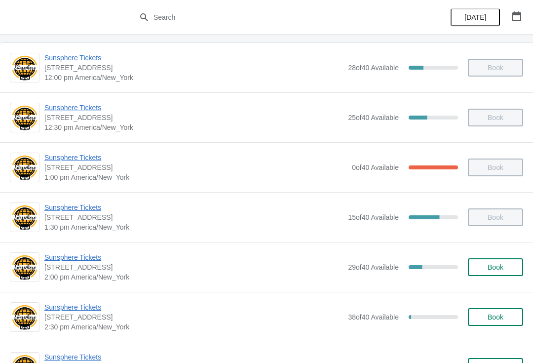
scroll to position [114, 0]
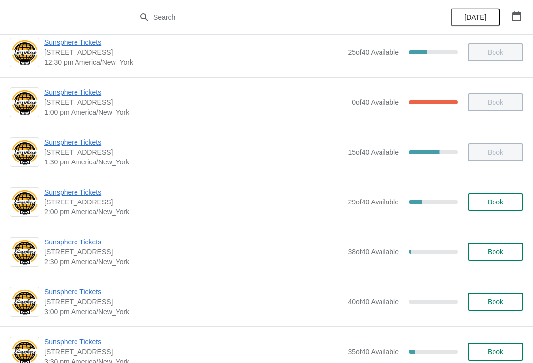
click at [67, 195] on span "Sunsphere Tickets" at bounding box center [193, 192] width 299 height 10
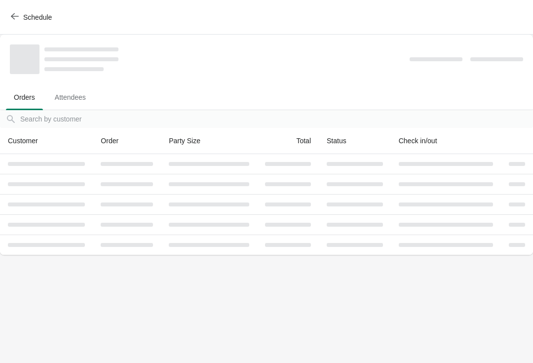
scroll to position [0, 0]
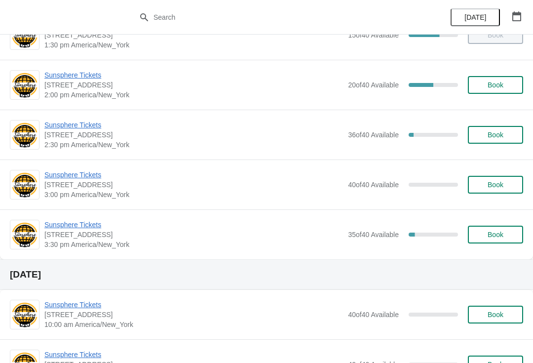
scroll to position [229, 0]
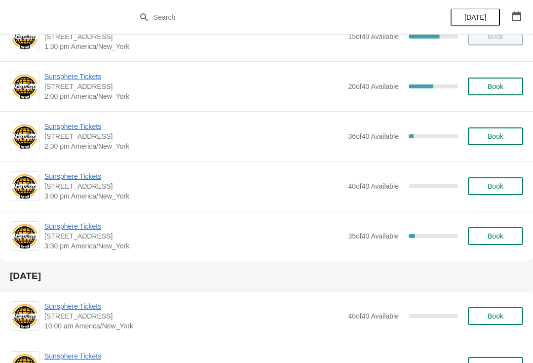
click at [82, 122] on span "Sunsphere Tickets" at bounding box center [193, 126] width 299 height 10
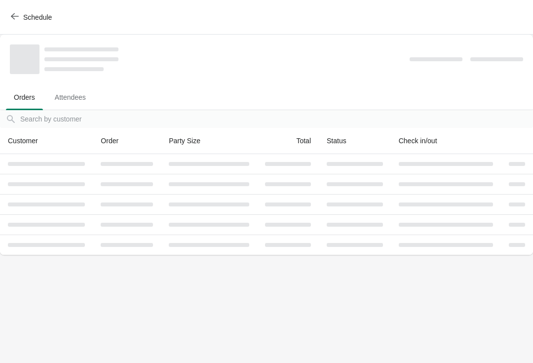
scroll to position [0, 0]
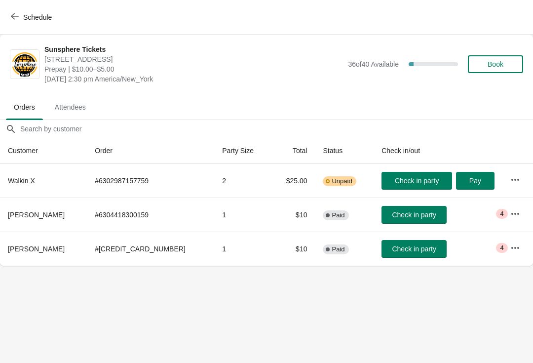
click at [392, 245] on span "Check in party" at bounding box center [414, 249] width 44 height 8
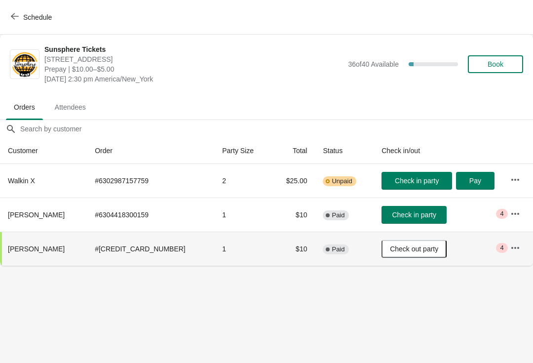
click at [393, 209] on button "Check in party" at bounding box center [414, 215] width 65 height 18
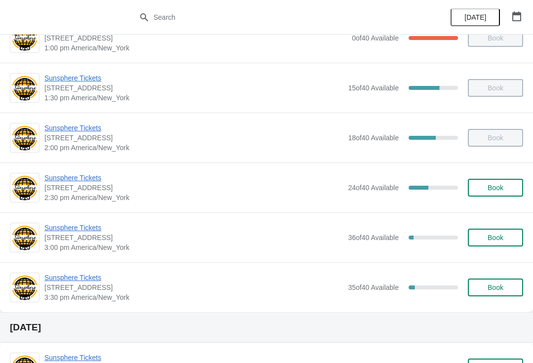
scroll to position [178, 0]
click at [76, 224] on span "Sunsphere Tickets" at bounding box center [193, 227] width 299 height 10
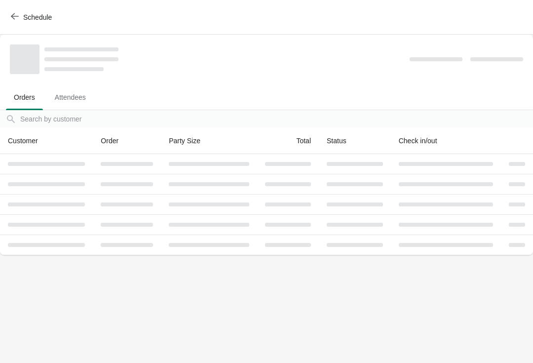
scroll to position [0, 0]
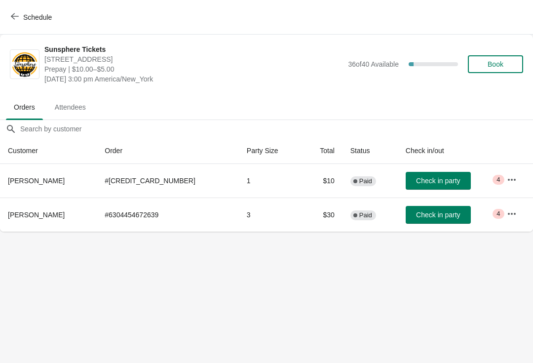
click at [13, 5] on div "Schedule" at bounding box center [266, 17] width 533 height 35
click at [39, 18] on span "Schedule" at bounding box center [37, 17] width 29 height 8
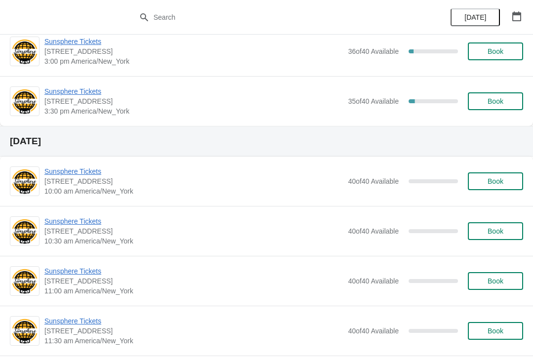
scroll to position [317, 0]
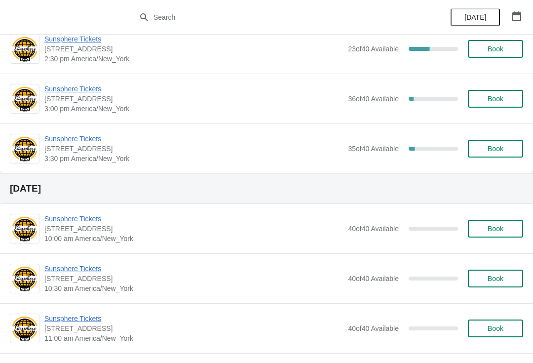
click at [79, 134] on span "Sunsphere Tickets" at bounding box center [193, 139] width 299 height 10
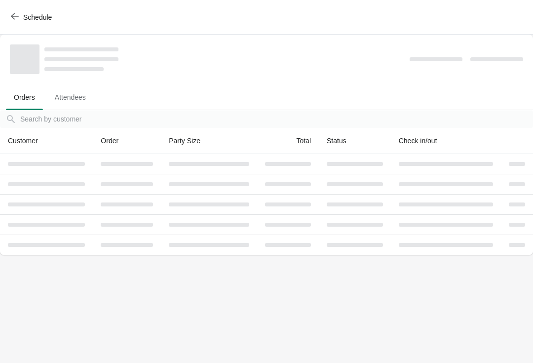
scroll to position [0, 0]
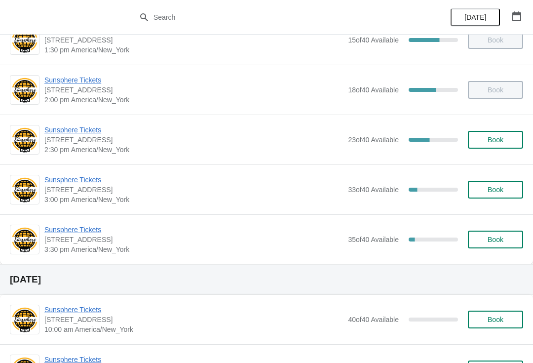
scroll to position [225, 0]
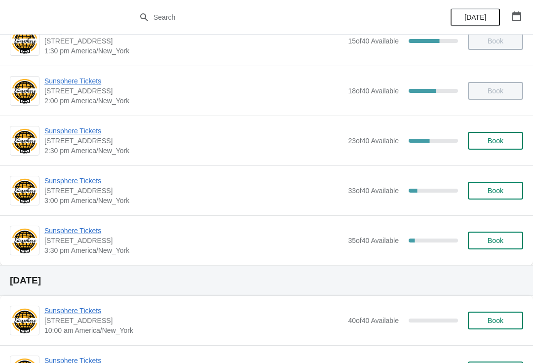
click at [60, 181] on span "Sunsphere Tickets" at bounding box center [193, 181] width 299 height 10
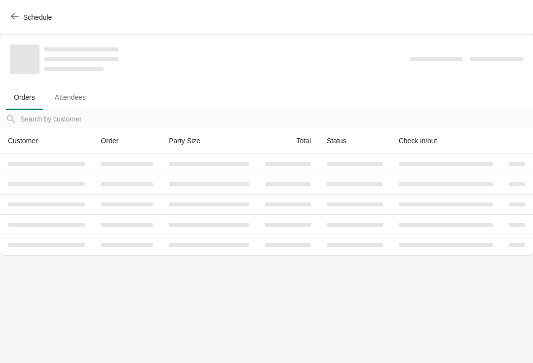
scroll to position [0, 0]
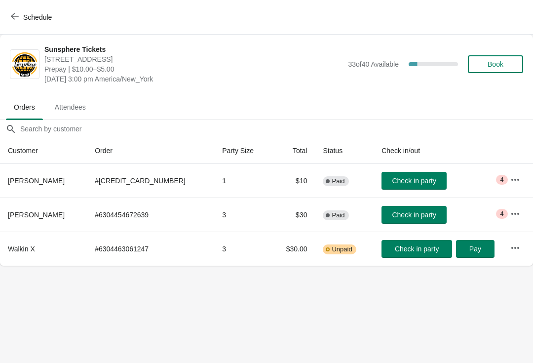
click at [414, 160] on th "Check in/out" at bounding box center [438, 151] width 128 height 26
click at [404, 180] on span "Check in party" at bounding box center [414, 181] width 44 height 8
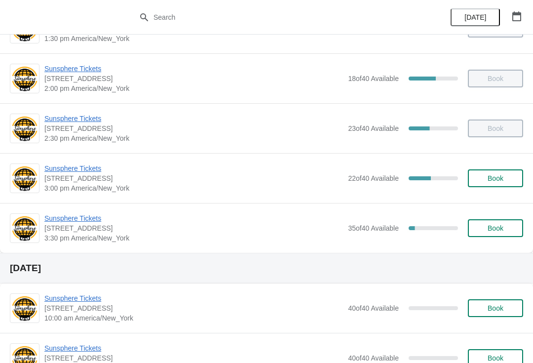
scroll to position [238, 0]
